Goal: Task Accomplishment & Management: Manage account settings

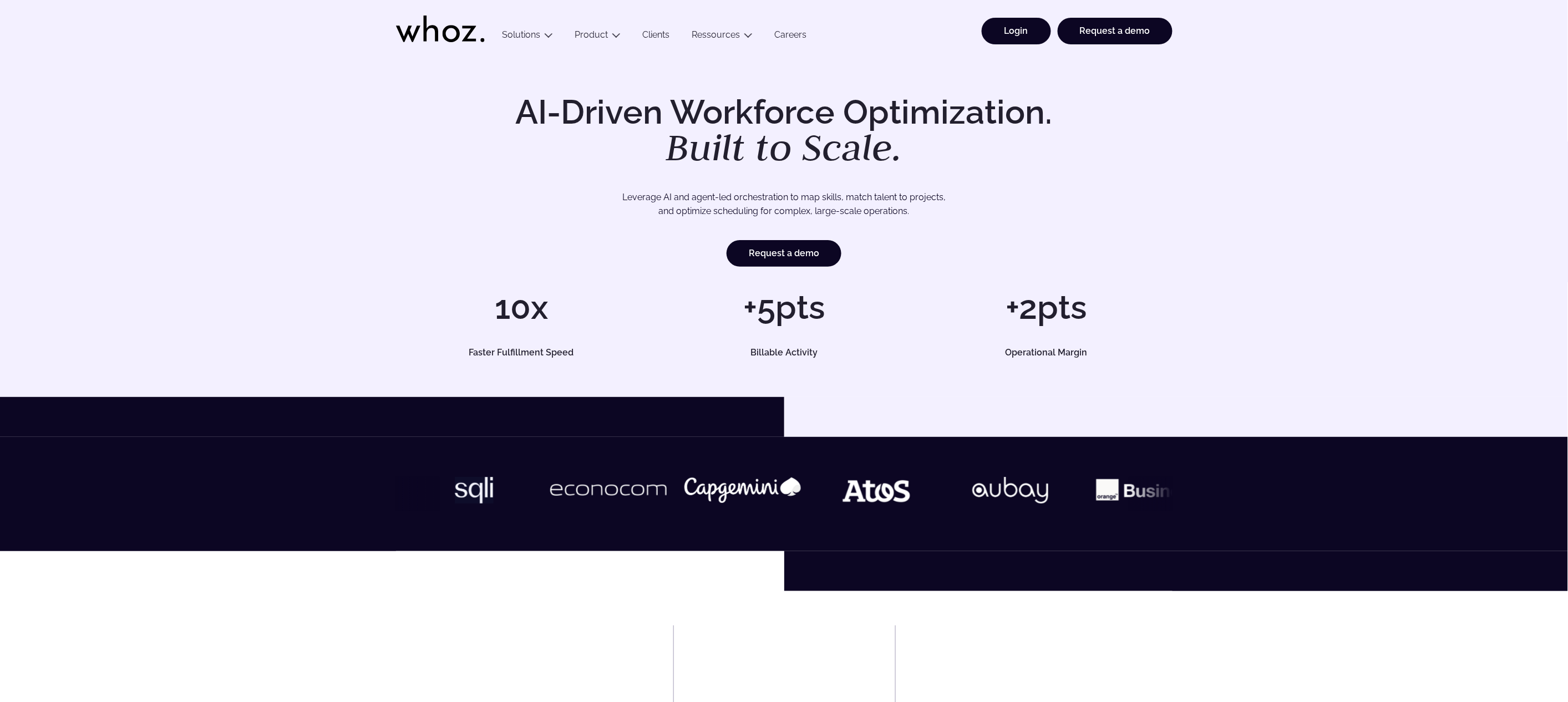
click at [1044, 41] on li "Login" at bounding box center [1013, 37] width 76 height 38
click at [1035, 33] on link "Login" at bounding box center [1016, 31] width 69 height 27
click at [1013, 38] on link "Login" at bounding box center [1016, 31] width 69 height 27
